Goal: Task Accomplishment & Management: Use online tool/utility

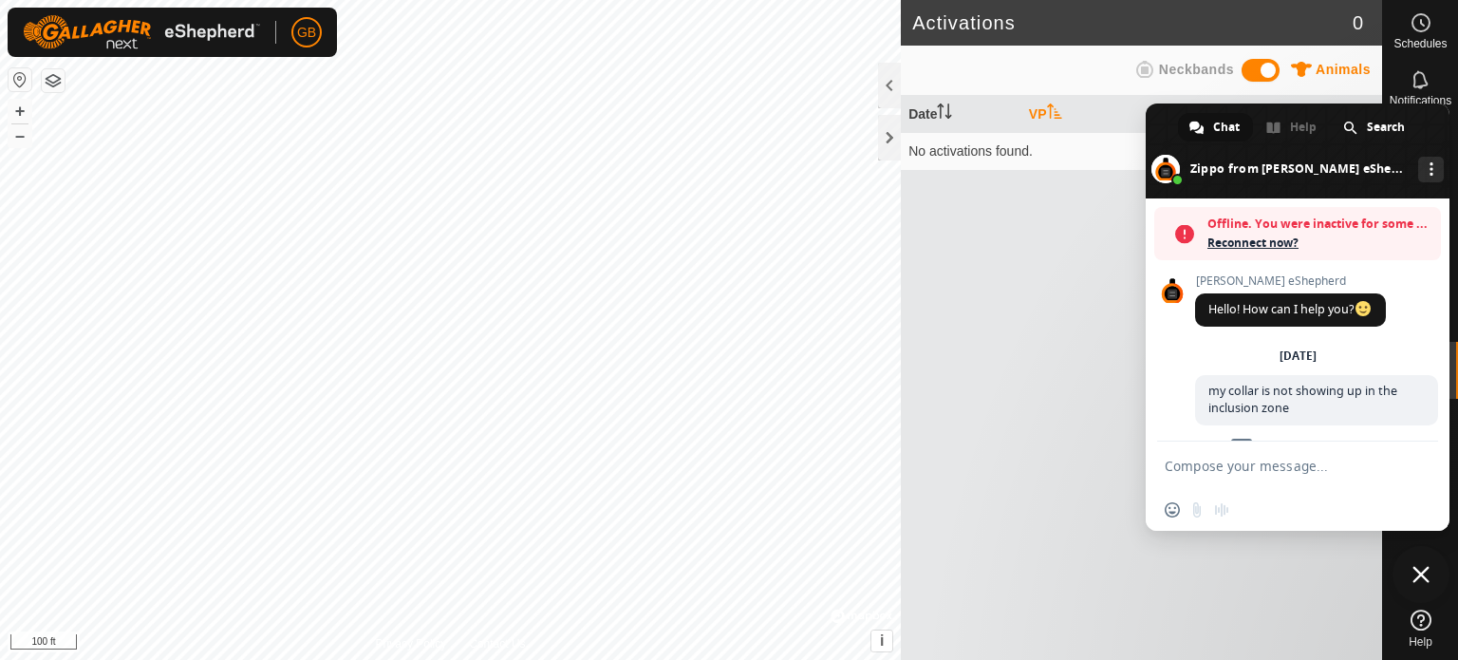
scroll to position [889, 0]
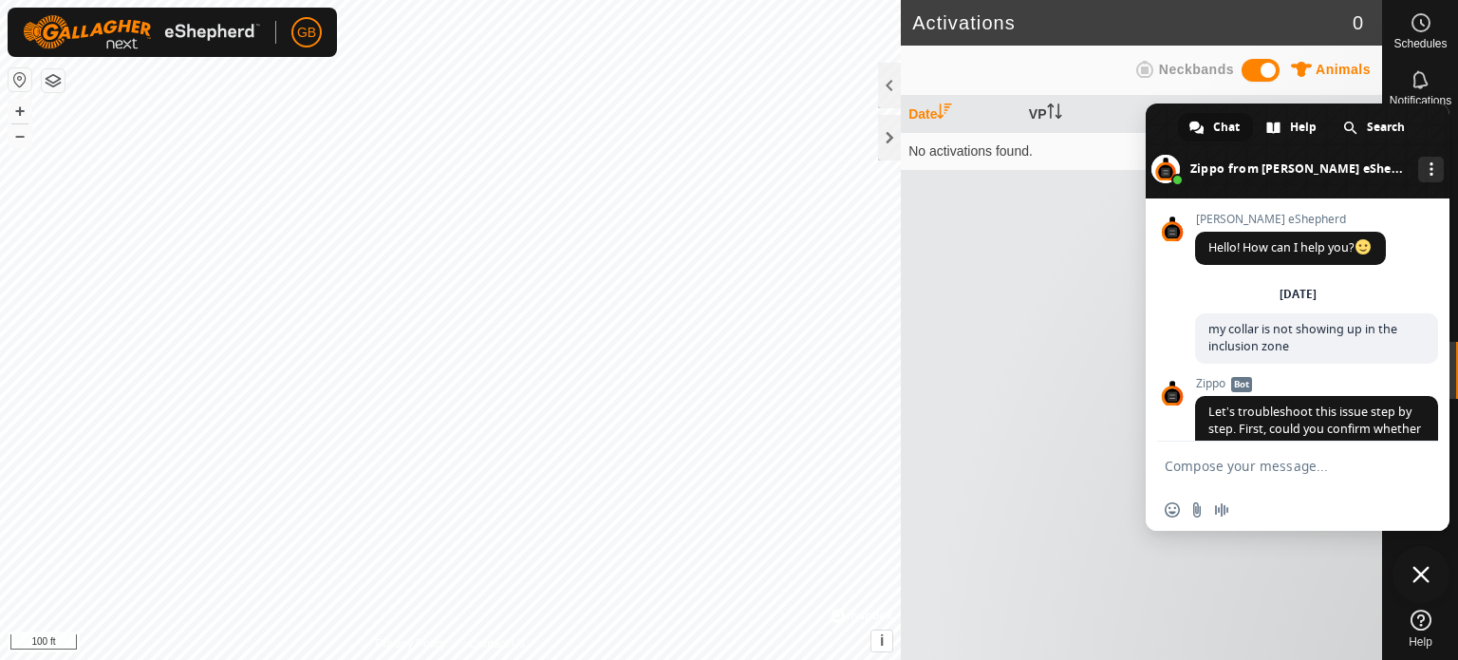
scroll to position [889, 0]
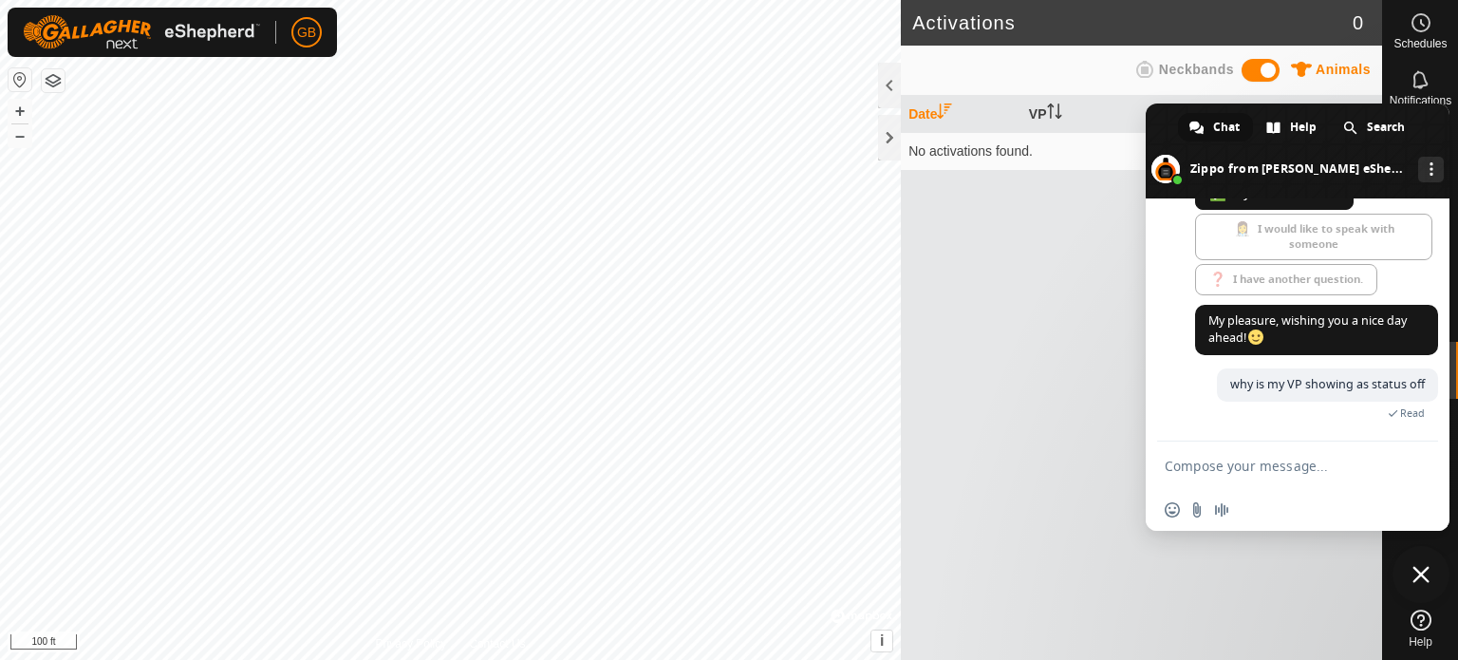
click at [982, 157] on td "No activations found." at bounding box center [1141, 151] width 481 height 38
click at [1424, 572] on span "Close chat" at bounding box center [1420, 574] width 17 height 17
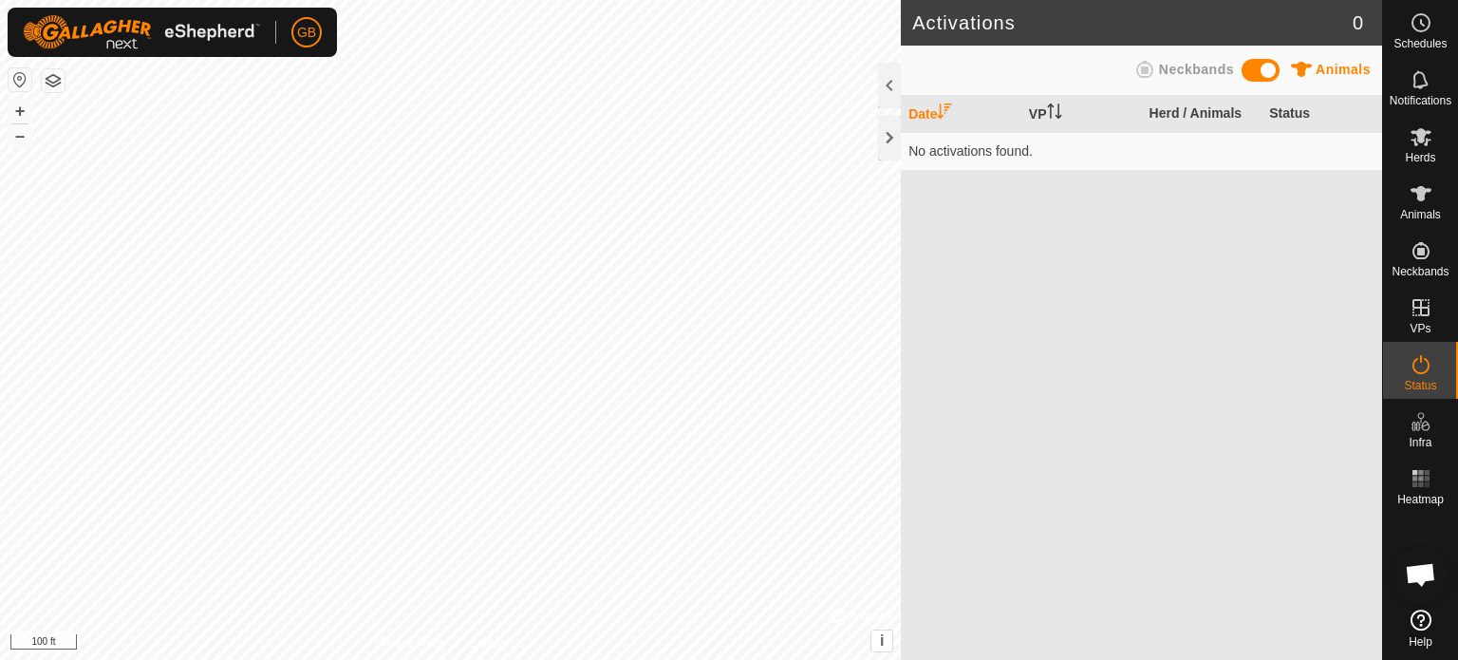
click at [975, 157] on td "No activations found." at bounding box center [1141, 151] width 481 height 38
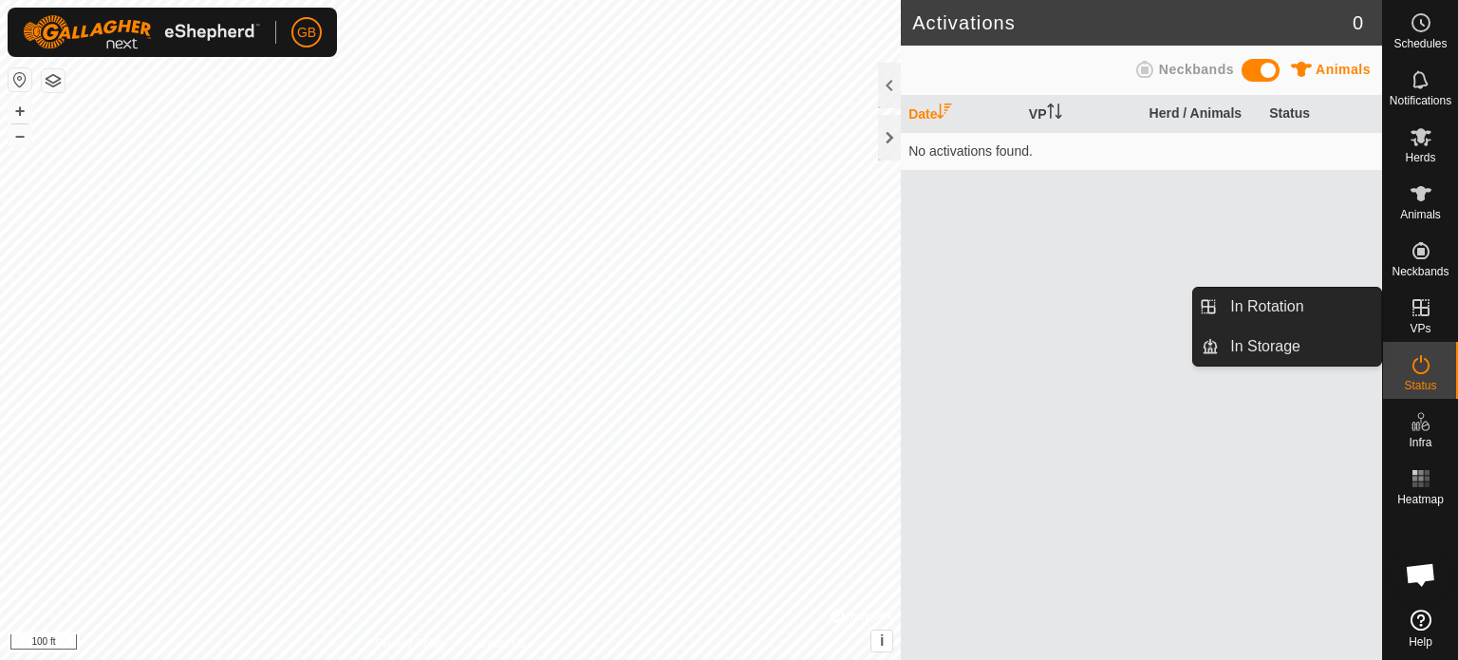
click at [1419, 314] on icon at bounding box center [1420, 307] width 17 height 17
click at [1319, 309] on link "In Rotation" at bounding box center [1300, 307] width 162 height 38
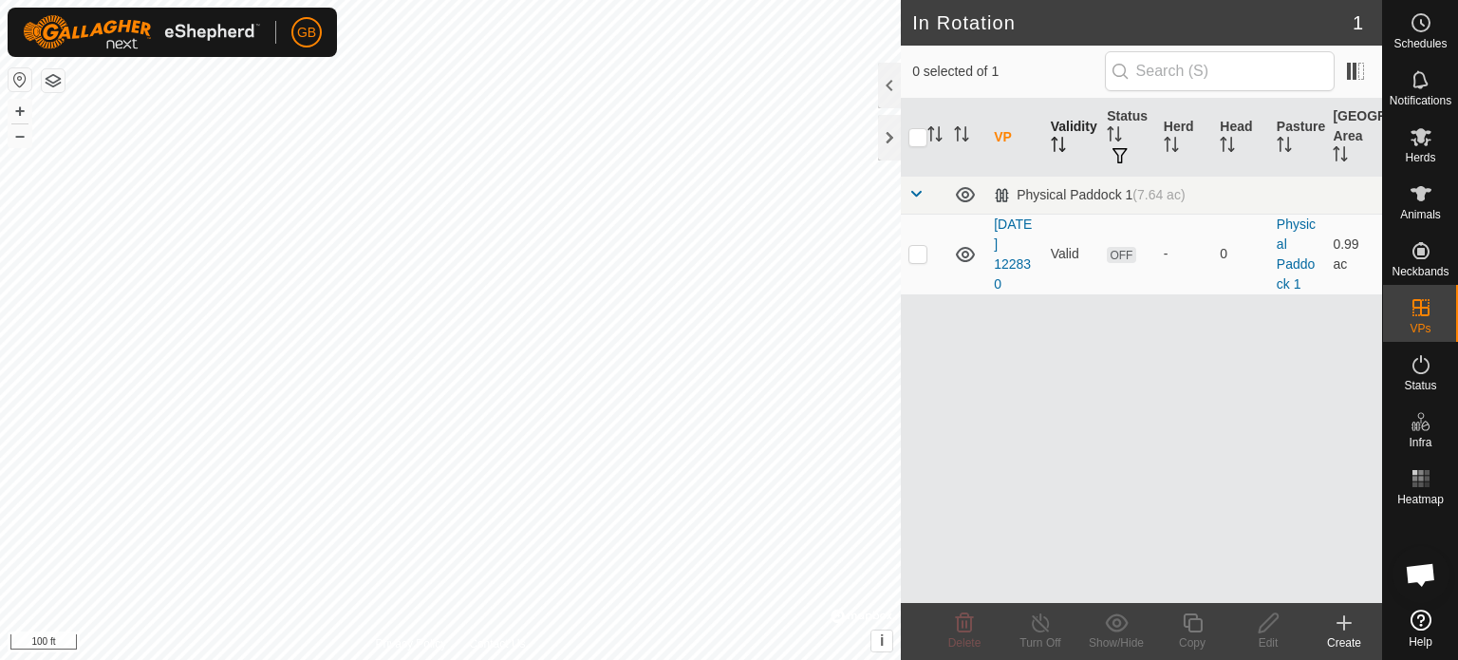
click at [1063, 132] on th "Validity" at bounding box center [1071, 138] width 57 height 78
click at [1118, 133] on icon "Activate to sort" at bounding box center [1119, 133] width 2 height 15
click at [917, 136] on input "checkbox" at bounding box center [917, 137] width 19 height 19
checkbox input "true"
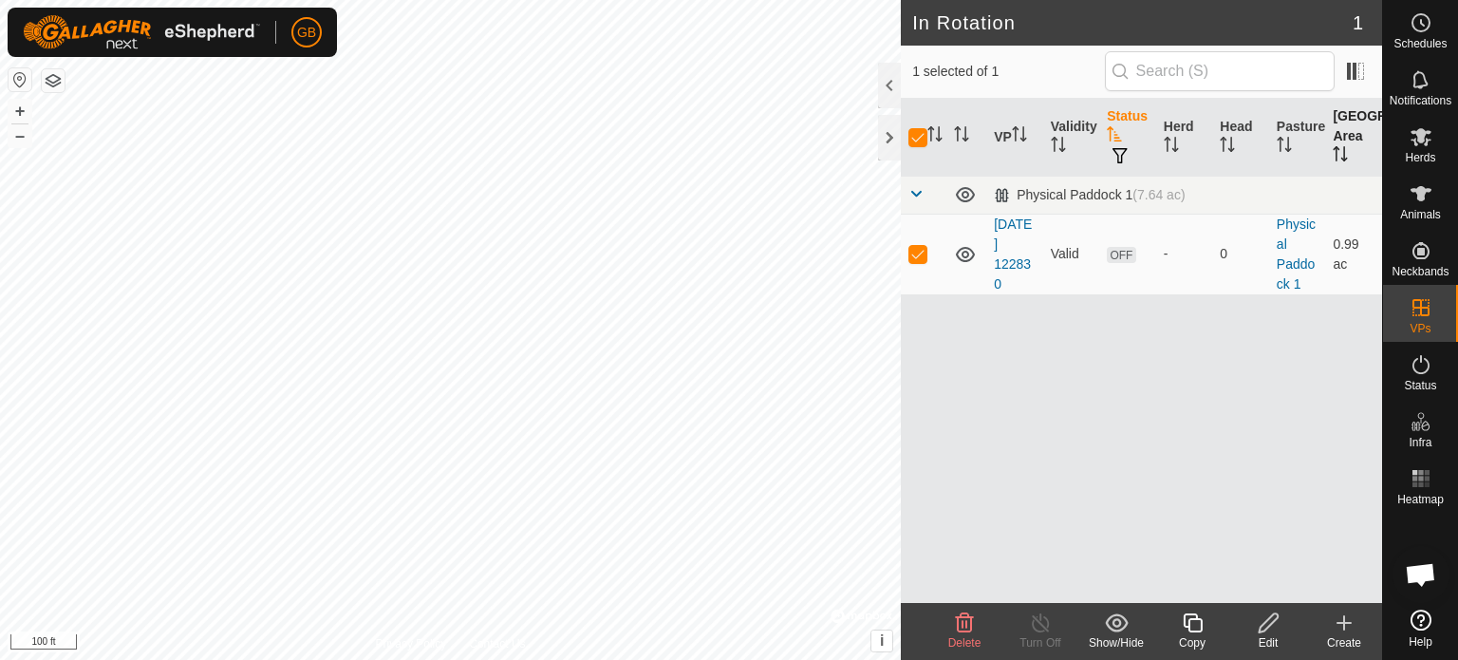
click at [1353, 143] on th "[GEOGRAPHIC_DATA] Area" at bounding box center [1353, 138] width 57 height 78
click at [1289, 137] on icon "Activate to sort" at bounding box center [1284, 144] width 15 height 15
click at [1229, 137] on icon "Activate to sort" at bounding box center [1227, 144] width 15 height 15
click at [1171, 140] on icon "Activate to sort" at bounding box center [1171, 144] width 15 height 15
click at [1090, 153] on th "Validity" at bounding box center [1071, 138] width 57 height 78
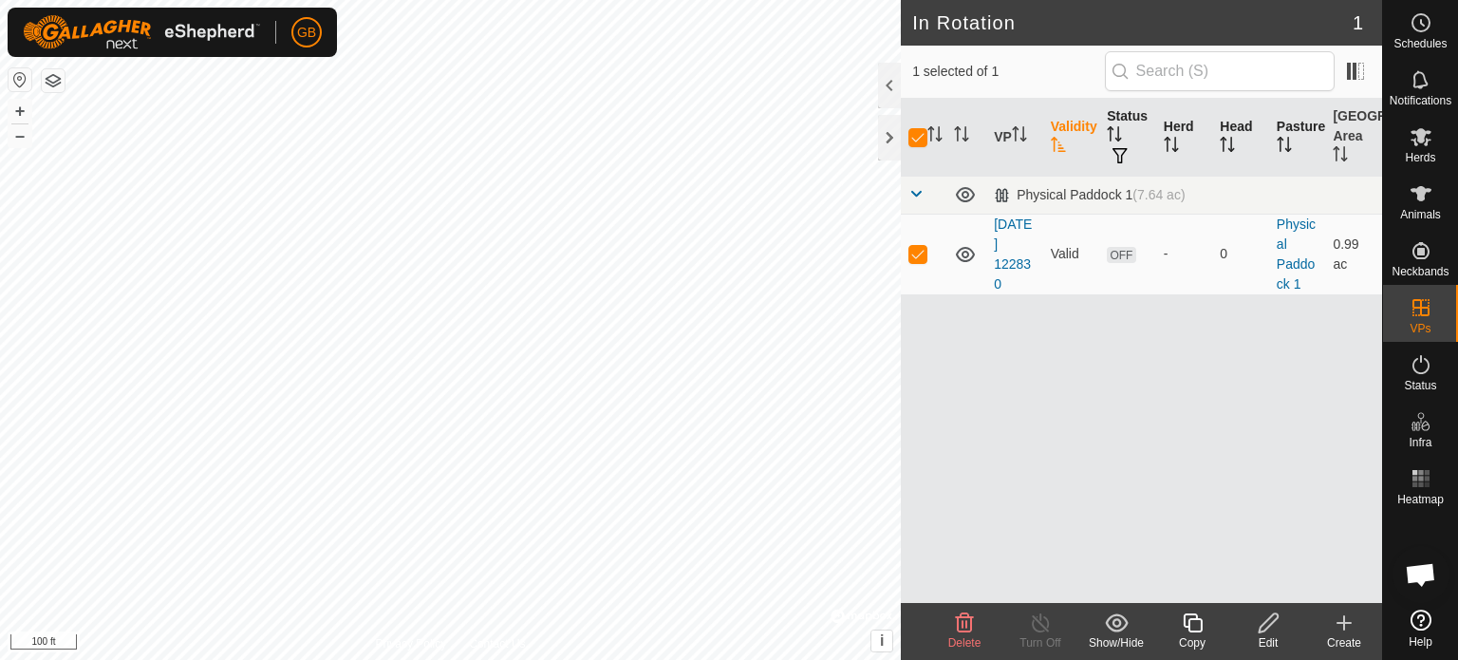
click at [1433, 584] on span "Open chat" at bounding box center [1420, 576] width 31 height 27
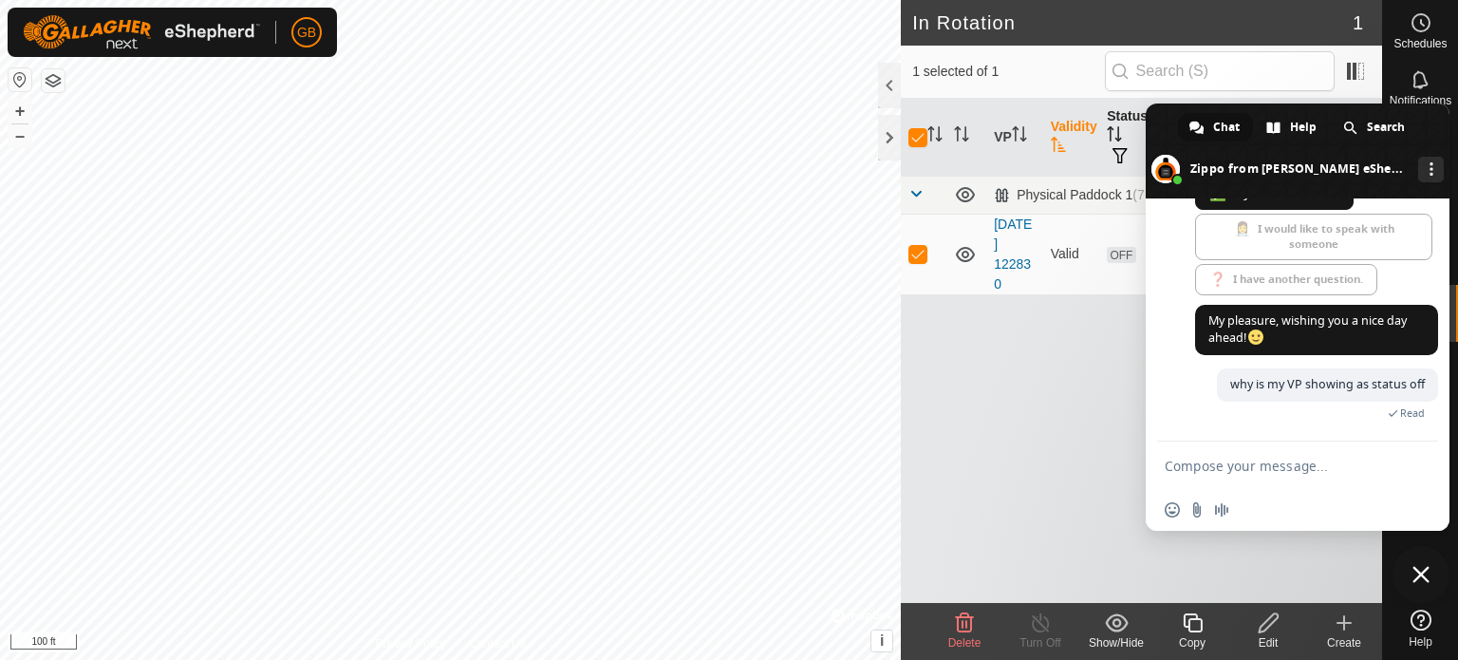
scroll to position [907, 0]
type textarea "how to activate a VP"
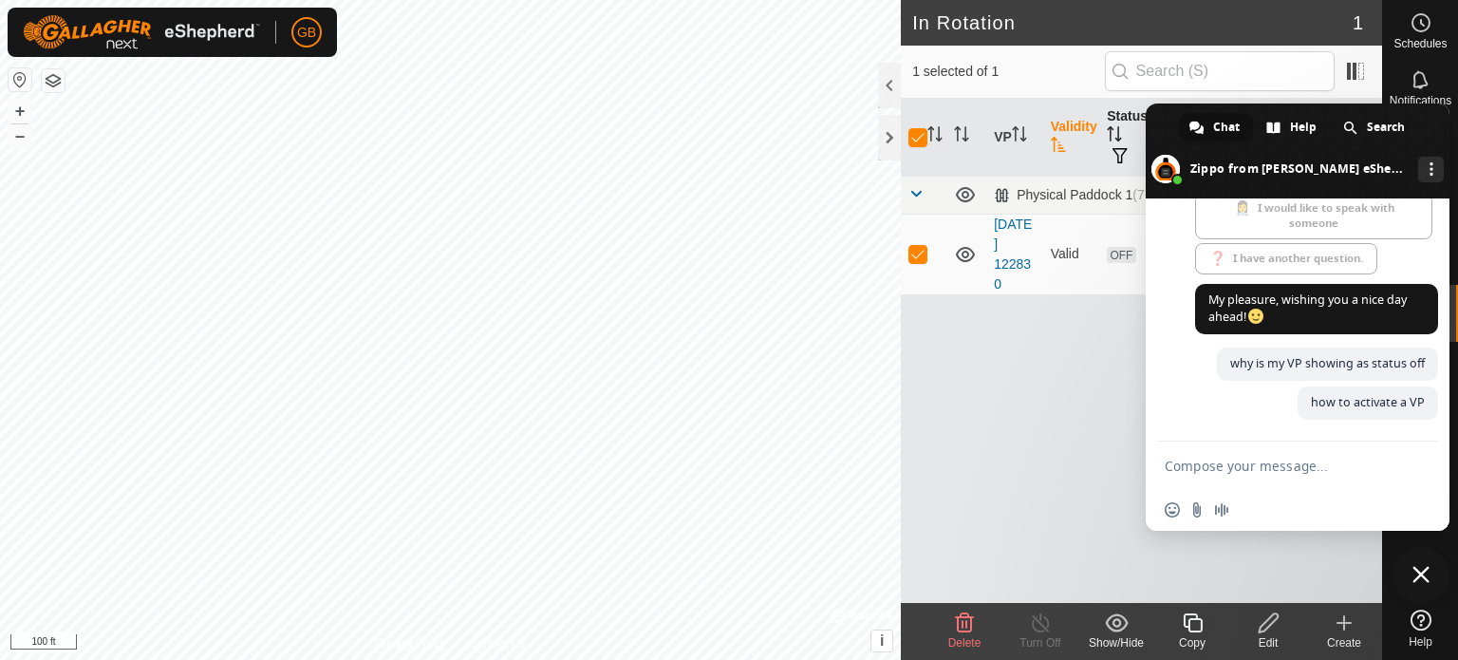
scroll to position [928, 0]
click at [1218, 126] on span "Chat" at bounding box center [1226, 127] width 27 height 28
click at [1225, 135] on span "Chat" at bounding box center [1226, 127] width 27 height 28
click at [1418, 177] on div "More channels" at bounding box center [1431, 170] width 26 height 26
click at [1430, 173] on span "More channels" at bounding box center [1432, 168] width 4 height 13
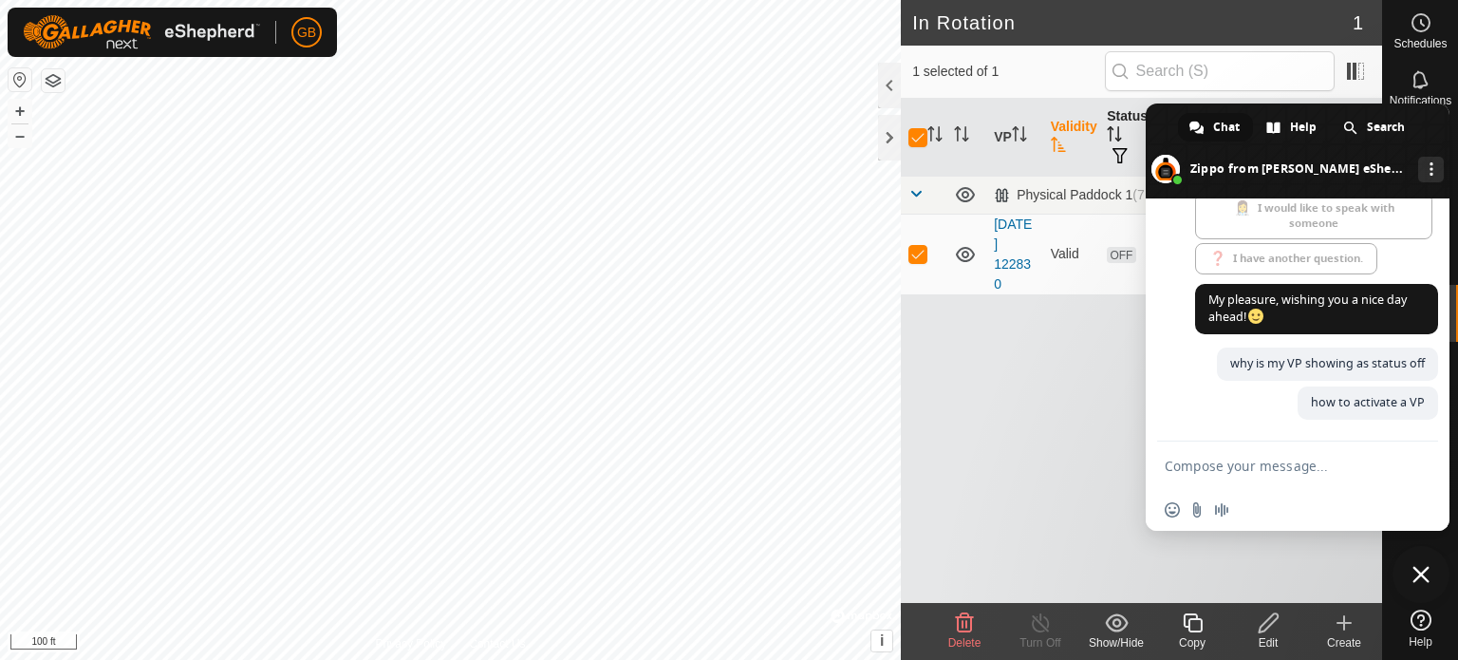
click at [1419, 141] on span at bounding box center [1298, 150] width 304 height 95
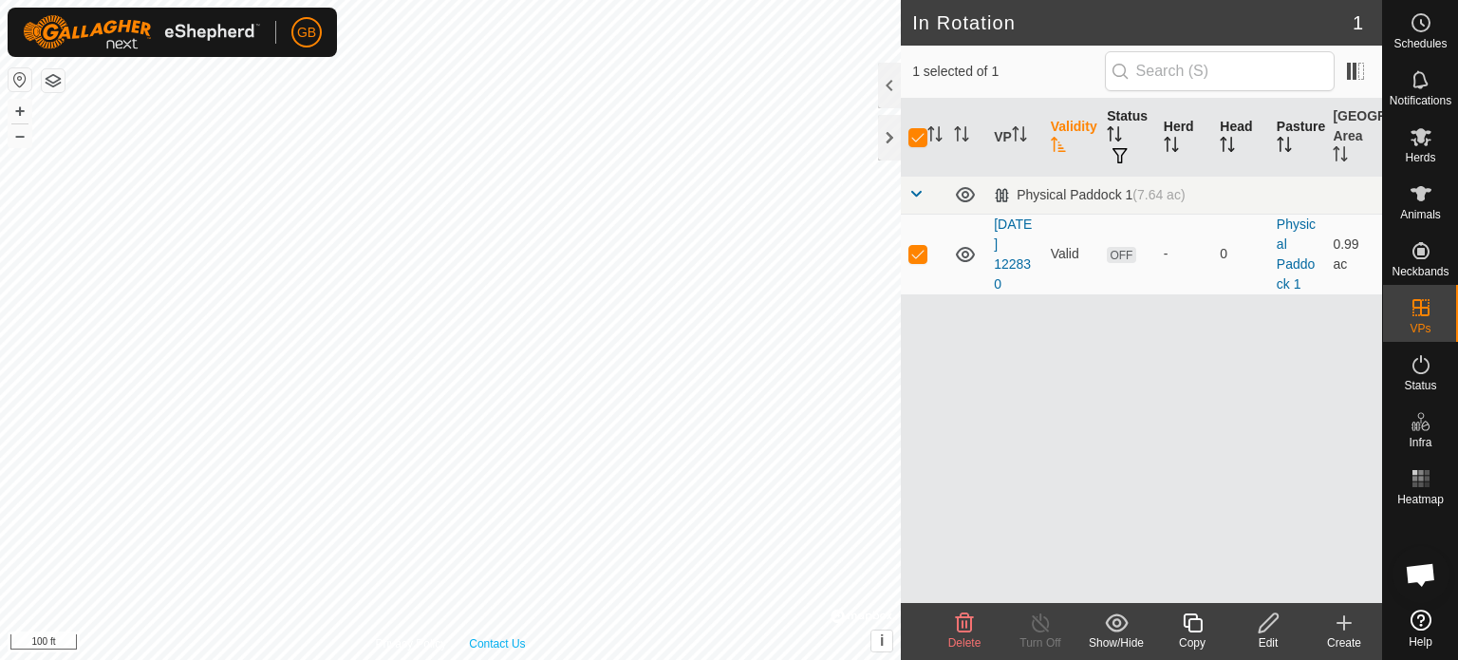
scroll to position [945, 0]
click at [1428, 368] on icon at bounding box center [1420, 364] width 17 height 19
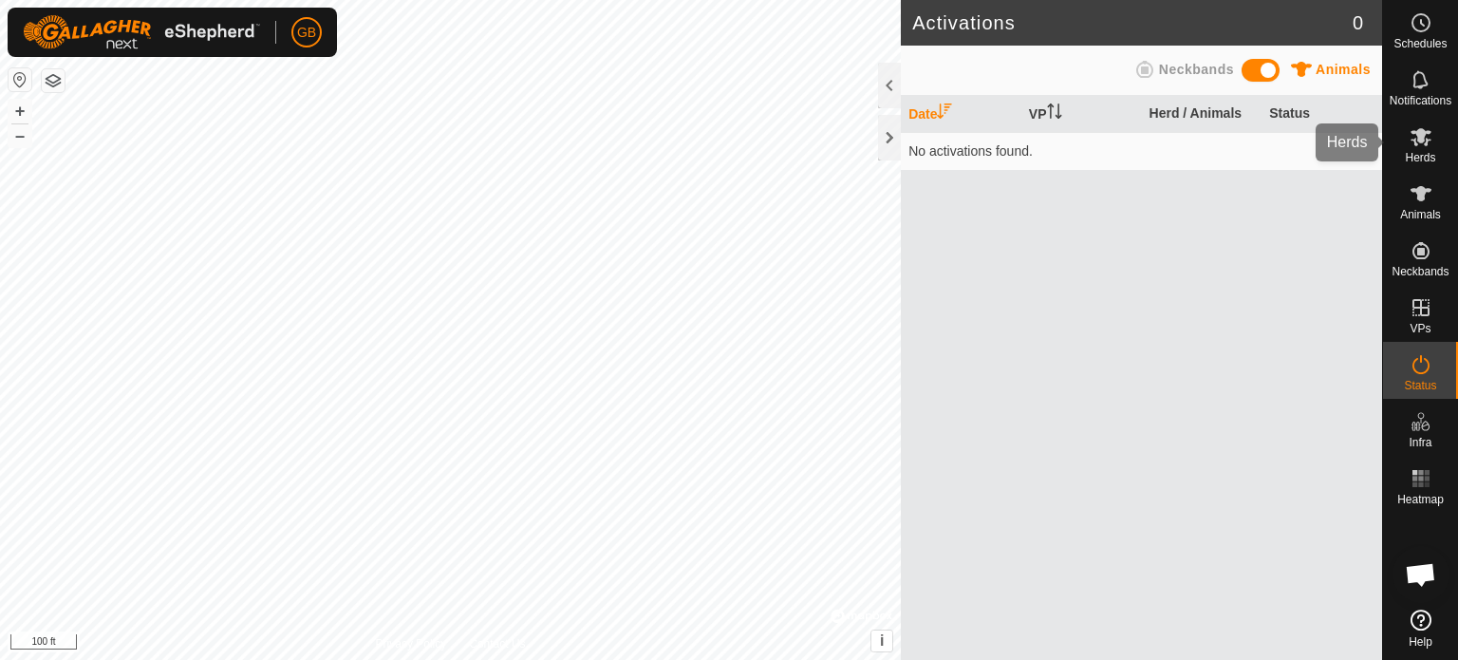
click at [1427, 160] on span "Herds" at bounding box center [1420, 157] width 30 height 11
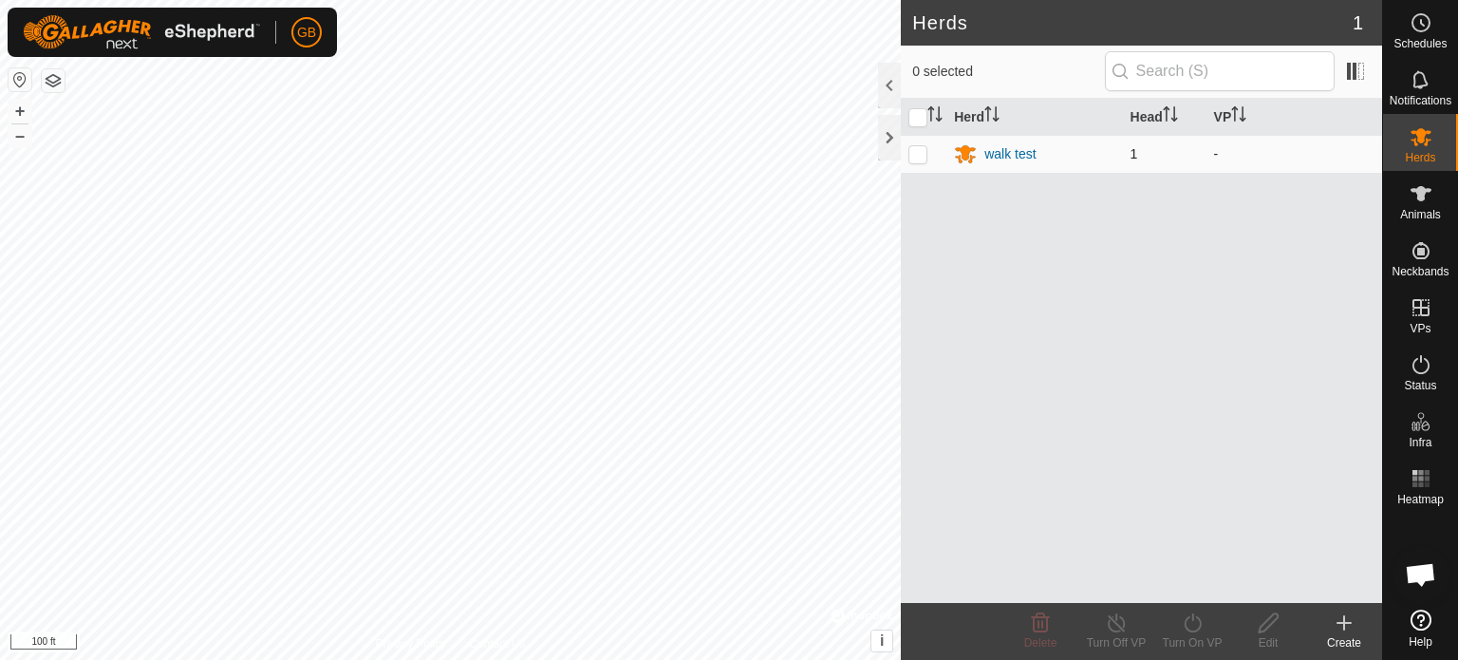
click at [920, 160] on td at bounding box center [924, 154] width 46 height 38
checkbox input "true"
click at [1195, 632] on icon at bounding box center [1193, 622] width 24 height 23
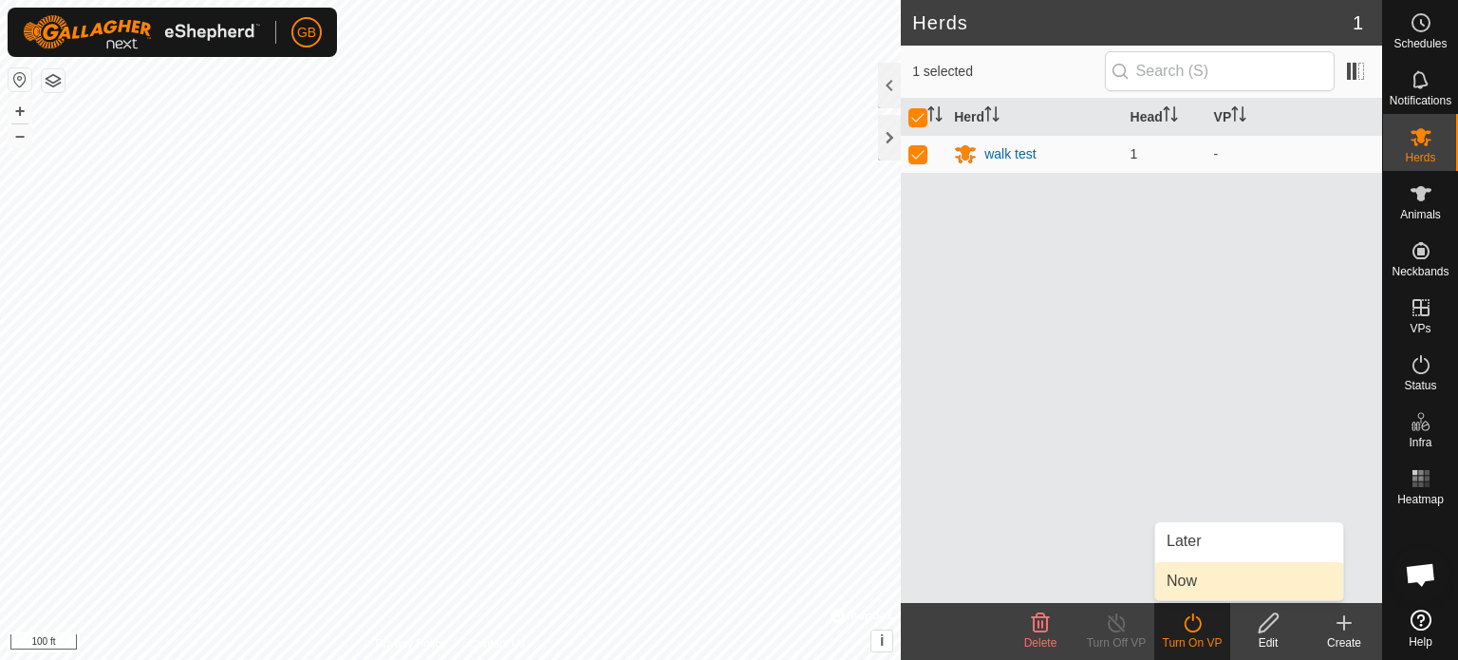
click at [1201, 594] on link "Now" at bounding box center [1249, 581] width 188 height 38
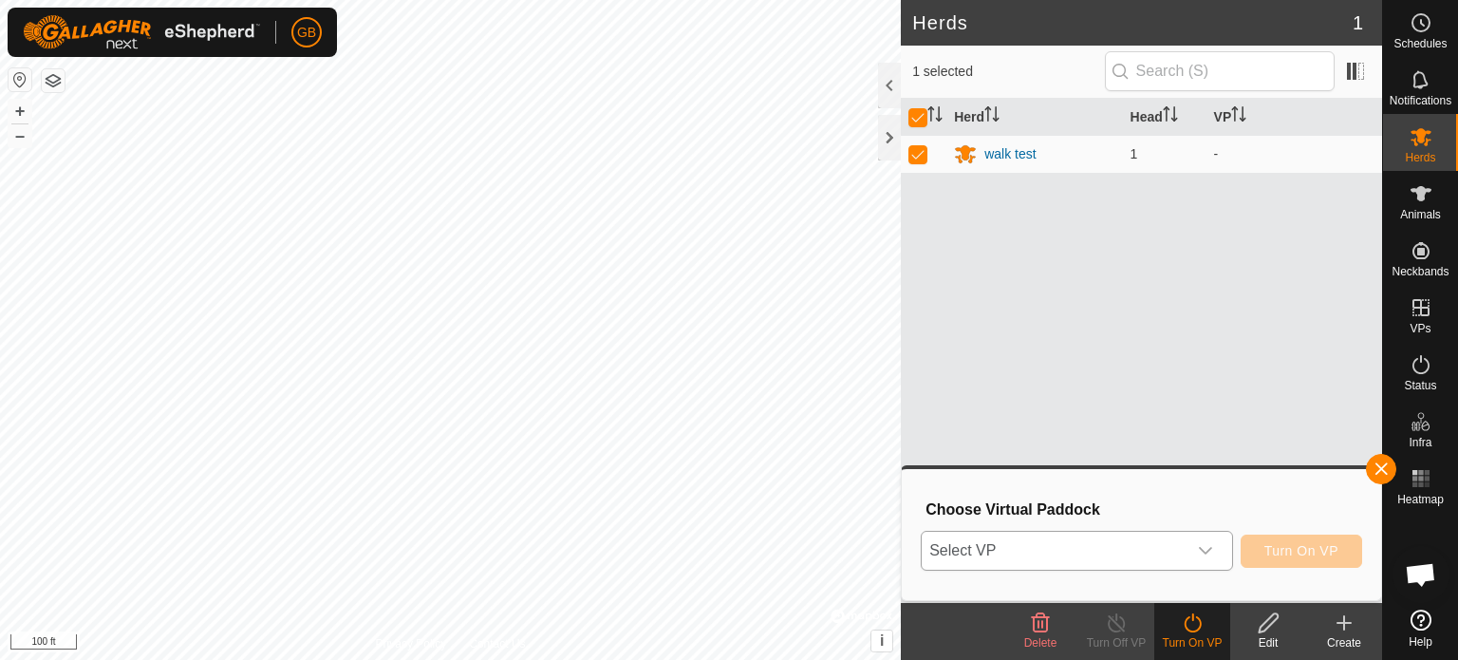
click at [1209, 552] on icon "dropdown trigger" at bounding box center [1205, 550] width 15 height 15
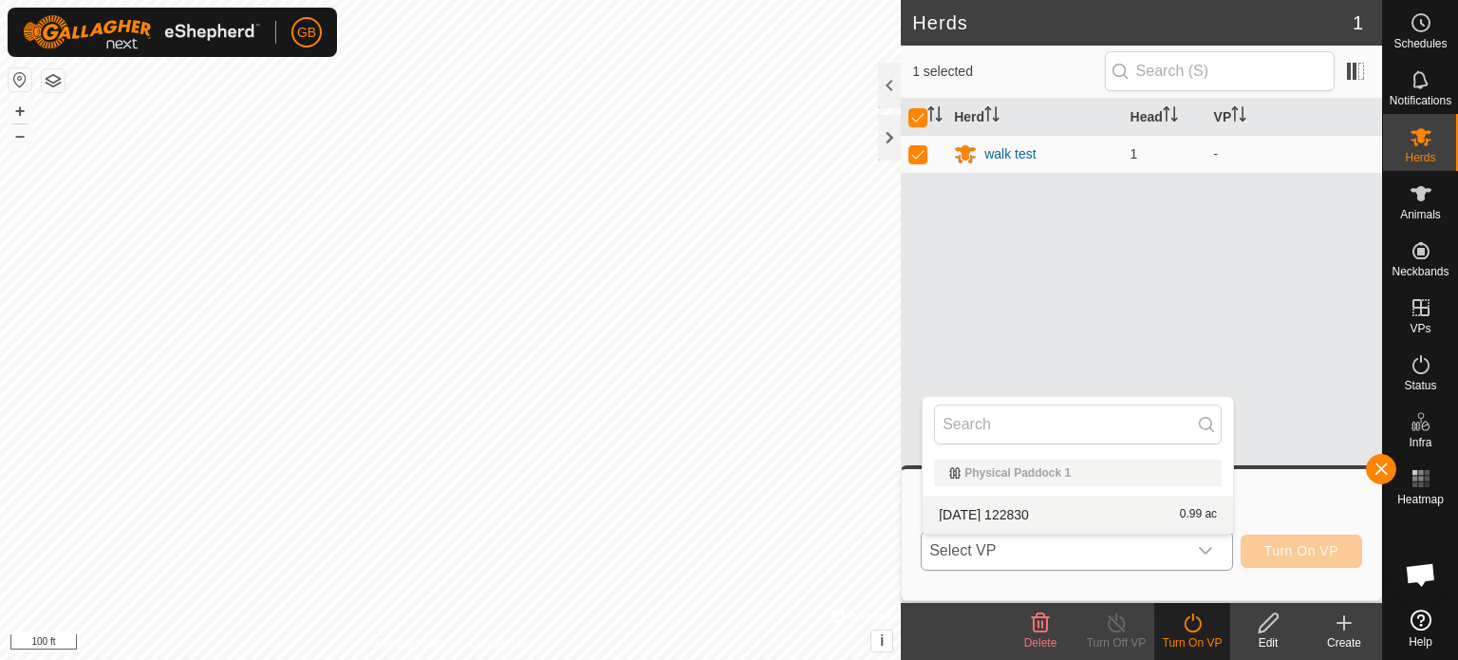
click at [1001, 521] on li "[DATE] 122830 0.99 ac" at bounding box center [1078, 515] width 310 height 38
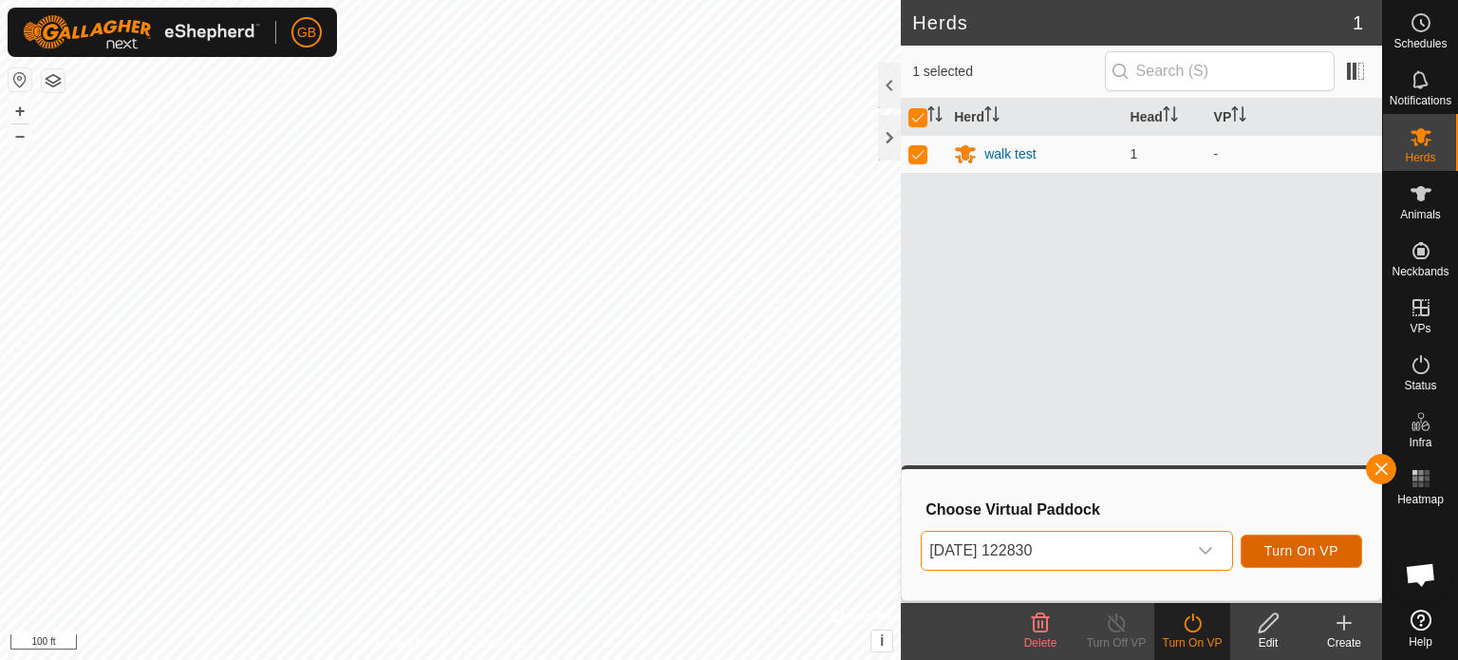
click at [1310, 549] on span "Turn On VP" at bounding box center [1301, 550] width 74 height 15
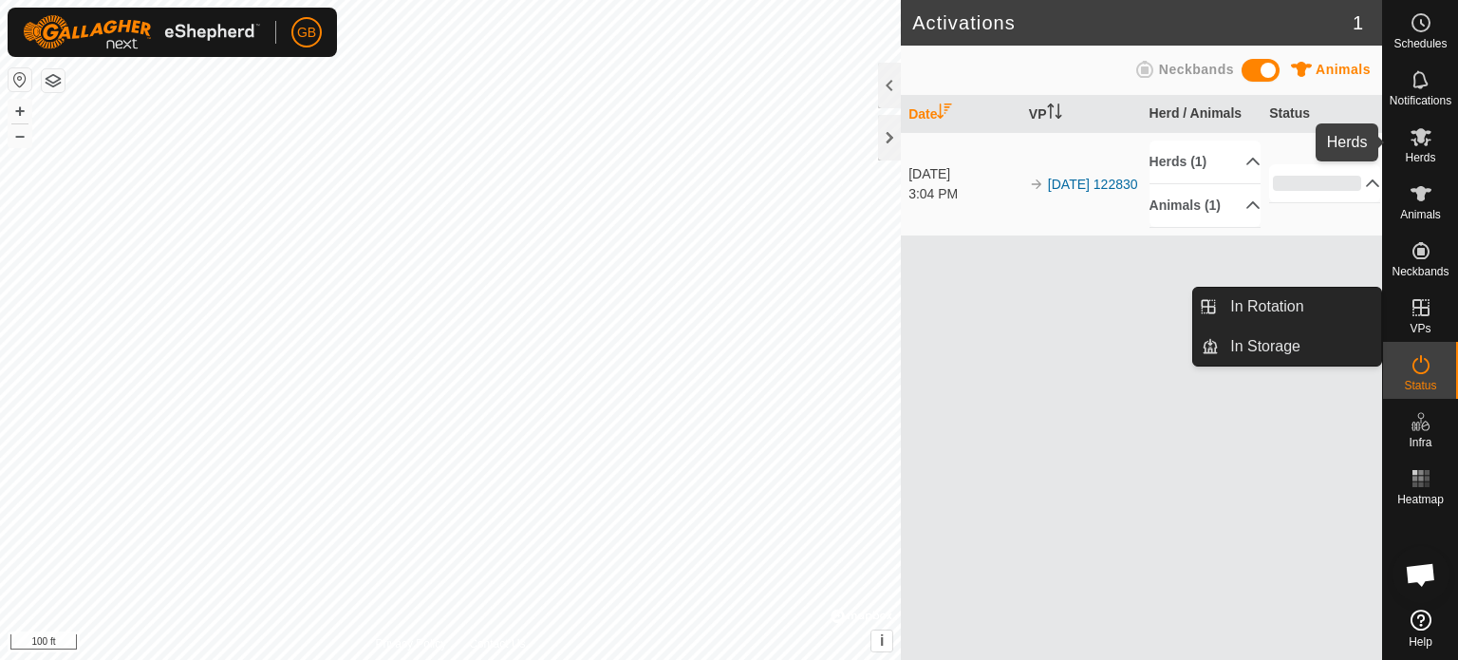
click at [1430, 133] on icon at bounding box center [1421, 136] width 23 height 23
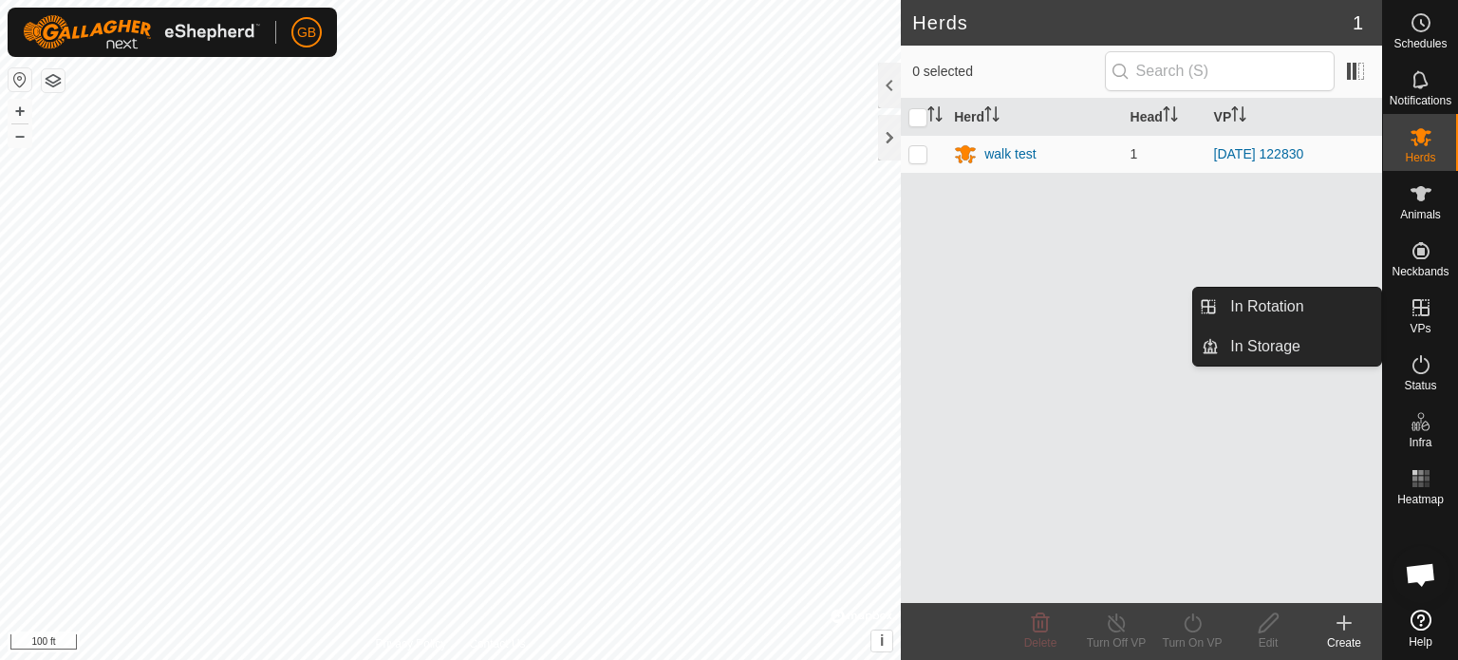
click at [1422, 319] on es-virtualpaddocks-svg-icon at bounding box center [1421, 307] width 34 height 30
click at [1280, 301] on link "In Rotation" at bounding box center [1300, 307] width 162 height 38
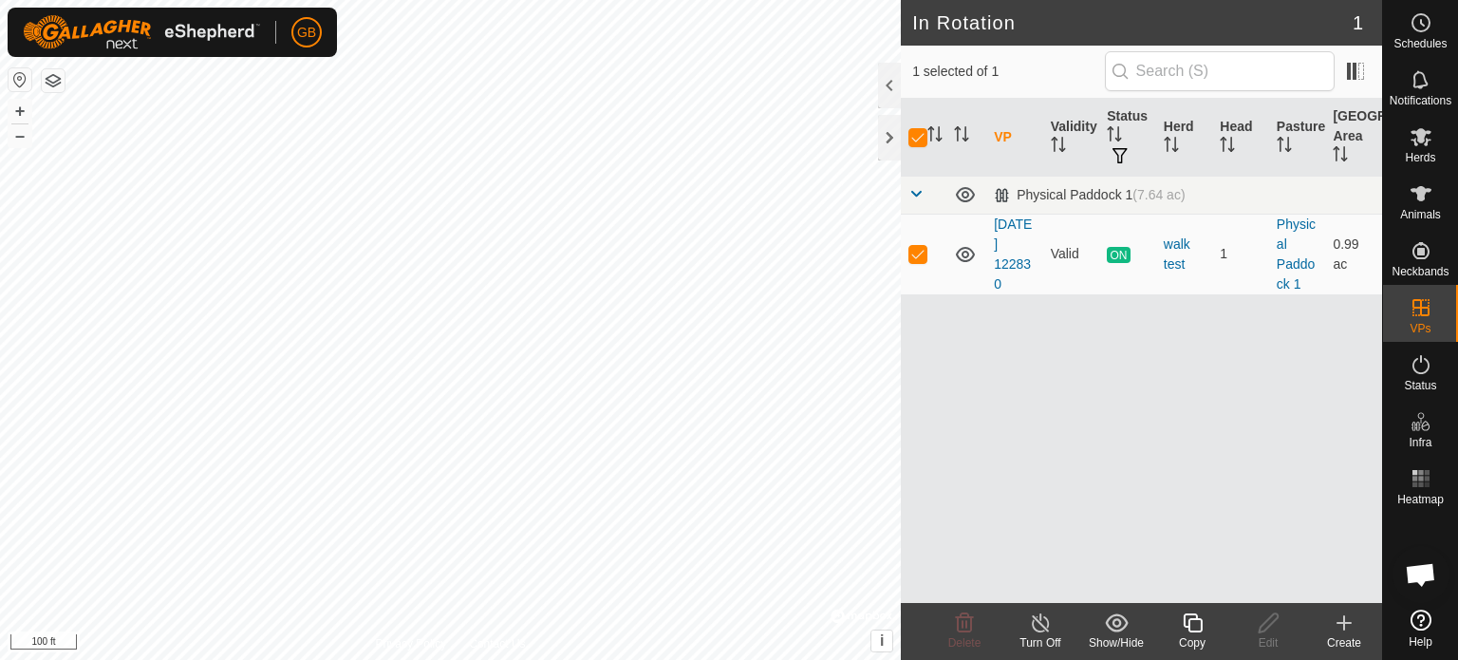
click at [1349, 633] on icon at bounding box center [1344, 622] width 23 height 23
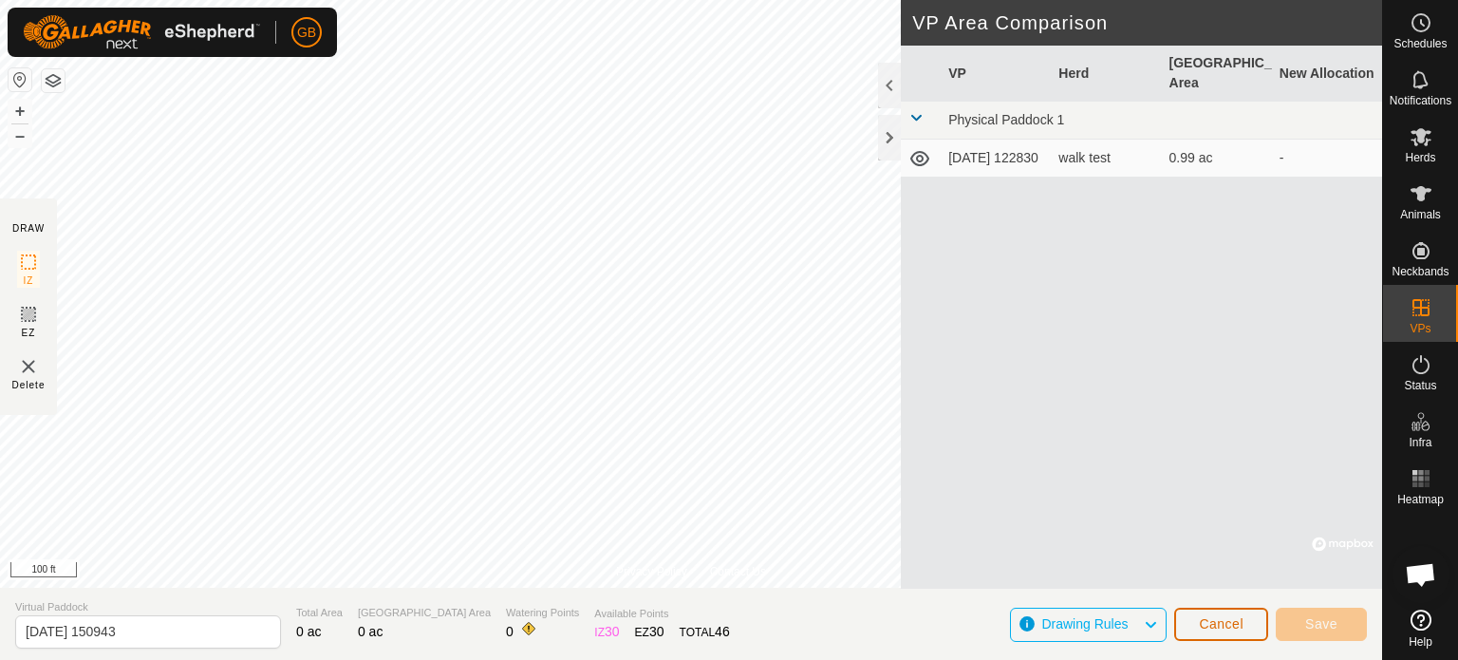
click at [1229, 624] on span "Cancel" at bounding box center [1221, 623] width 45 height 15
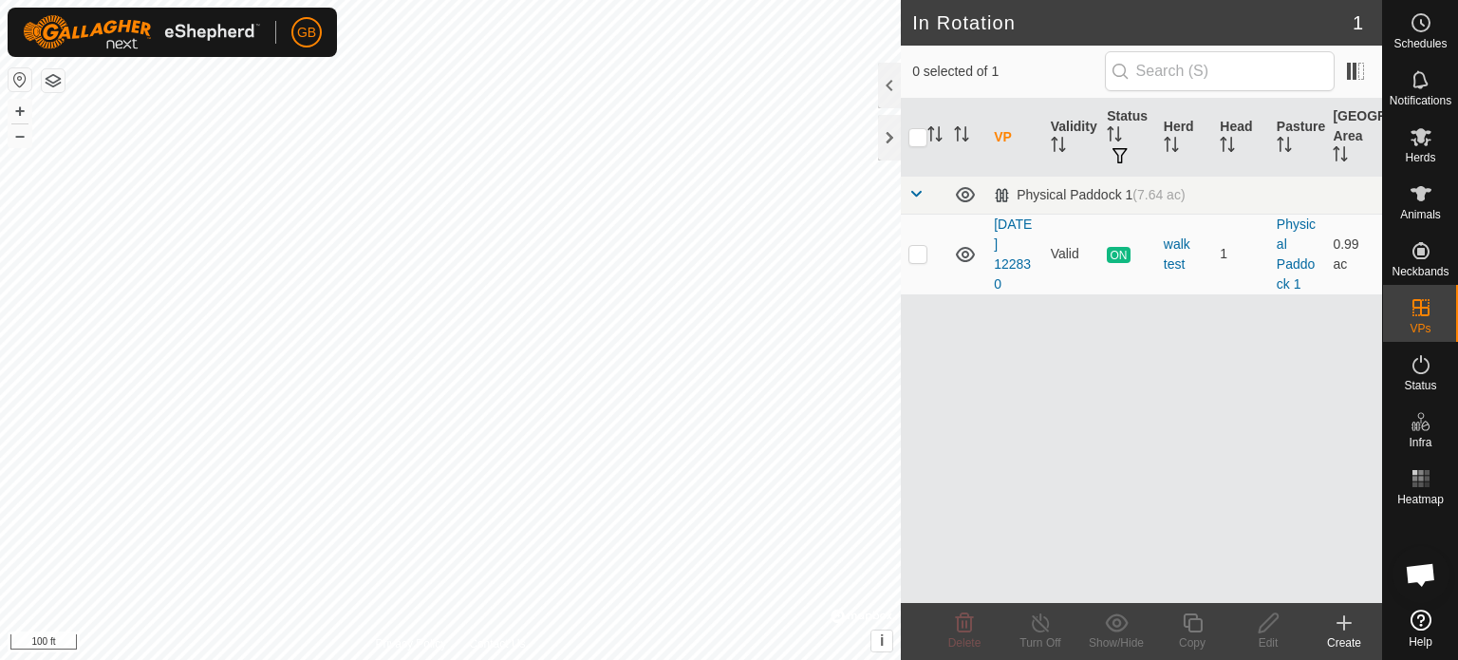
checkbox input "true"
click at [1186, 642] on div "Copy" at bounding box center [1192, 642] width 76 height 17
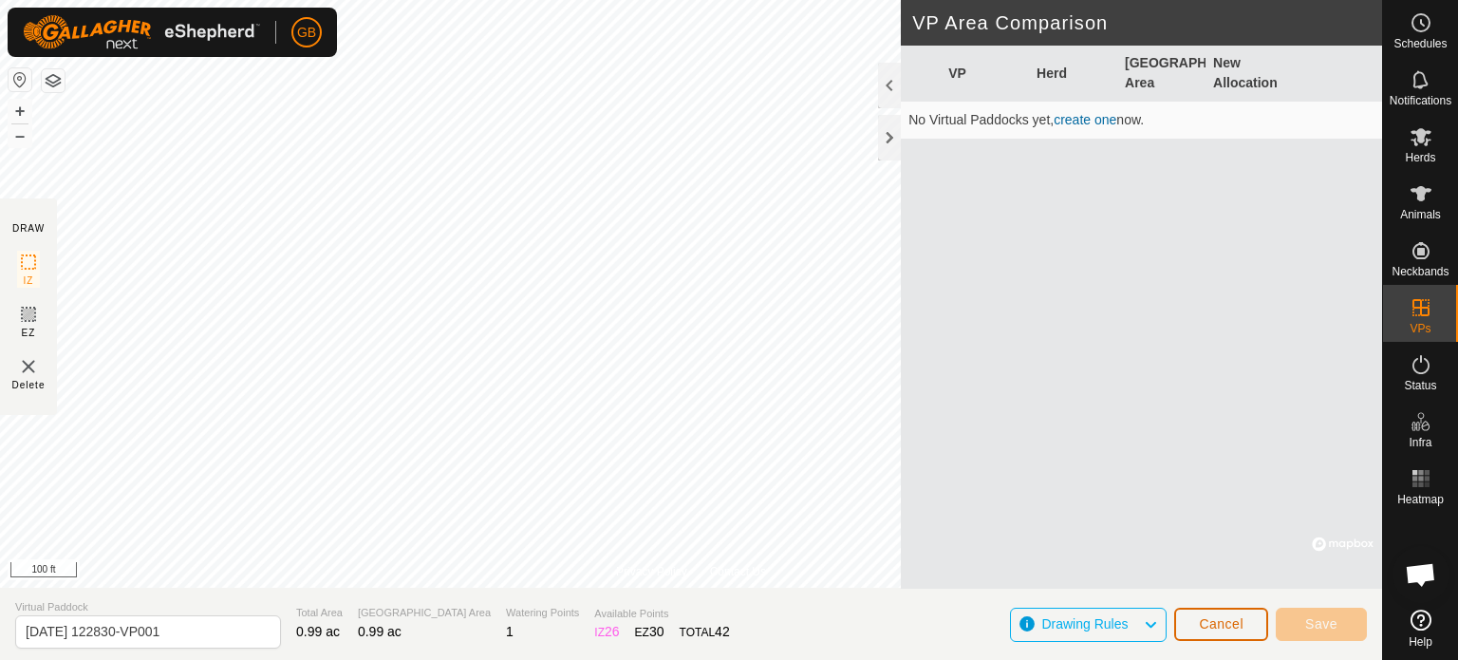
click at [1236, 630] on span "Cancel" at bounding box center [1221, 623] width 45 height 15
